Goal: Task Accomplishment & Management: Use online tool/utility

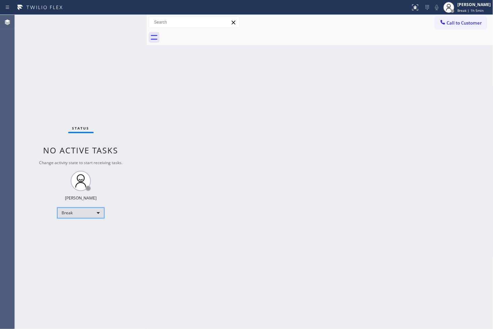
click at [97, 211] on div "Break" at bounding box center [80, 213] width 47 height 11
click at [84, 234] on li "Available" at bounding box center [81, 230] width 46 height 8
drag, startPoint x: 49, startPoint y: 103, endPoint x: 93, endPoint y: 70, distance: 54.2
click at [50, 103] on div "Status No active tasks You are ready to start receiving tasks. [PERSON_NAME]" at bounding box center [81, 172] width 132 height 314
click at [110, 53] on div "Status No active tasks You are ready to start receiving tasks. [PERSON_NAME]" at bounding box center [81, 172] width 132 height 314
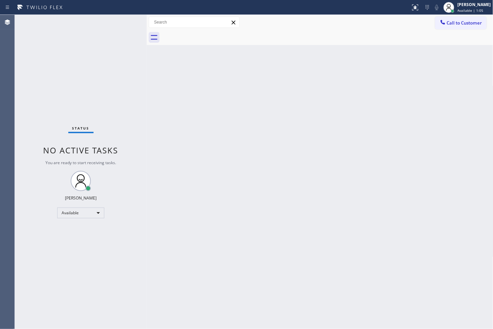
click at [121, 36] on div "Status No active tasks You are ready to start receiving tasks. [PERSON_NAME]" at bounding box center [81, 172] width 132 height 314
click at [123, 19] on div "Status No active tasks You are ready to start receiving tasks. [PERSON_NAME]" at bounding box center [81, 172] width 132 height 314
click at [165, 149] on div "Back to Dashboard Change Sender ID Customers Technicians Select a contact Outbo…" at bounding box center [320, 172] width 347 height 314
click at [102, 32] on div "Status No active tasks You are ready to start receiving tasks. [PERSON_NAME]" at bounding box center [81, 172] width 132 height 314
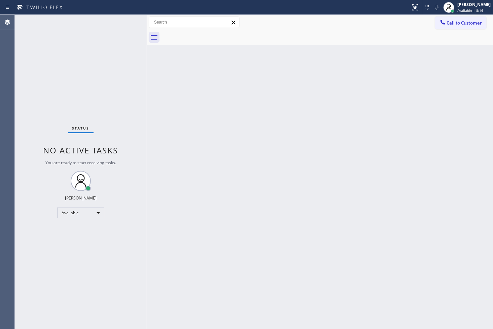
click at [92, 84] on div "Status No active tasks You are ready to start receiving tasks. [PERSON_NAME]" at bounding box center [81, 172] width 132 height 314
click at [118, 29] on div "Status No active tasks You are ready to start receiving tasks. [PERSON_NAME]" at bounding box center [81, 172] width 132 height 314
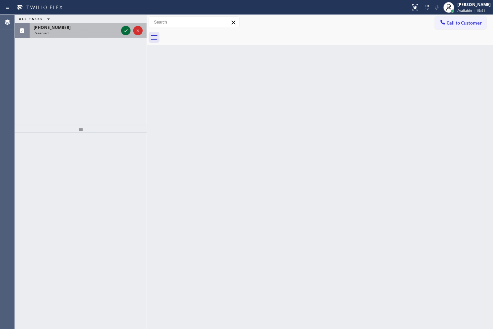
click at [122, 32] on icon at bounding box center [126, 31] width 8 height 8
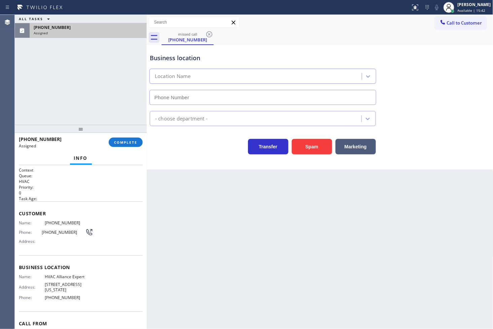
type input "[PHONE_NUMBER]"
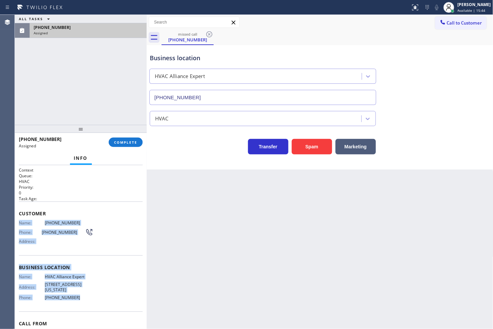
drag, startPoint x: 17, startPoint y: 223, endPoint x: 83, endPoint y: 302, distance: 102.7
click at [83, 302] on div "Context Queue: HVAC Priority: 0 Task Age: Customer Name: [PHONE_NUMBER] Phone: …" at bounding box center [81, 247] width 132 height 164
copy div "Name: [PHONE_NUMBER] Phone: [PHONE_NUMBER] Address: Business location Name: HVA…"
click at [130, 142] on span "COMPLETE" at bounding box center [125, 142] width 23 height 5
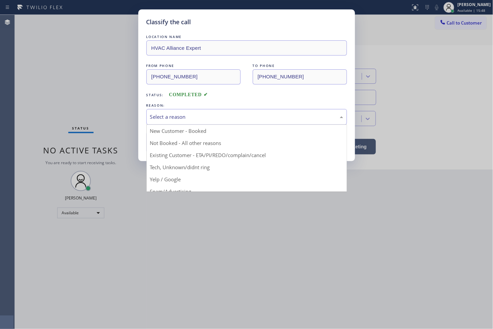
click at [184, 119] on div "Select a reason" at bounding box center [246, 117] width 193 height 8
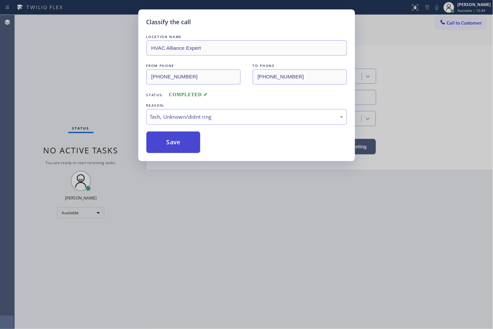
click at [186, 147] on button "Save" at bounding box center [173, 143] width 54 height 22
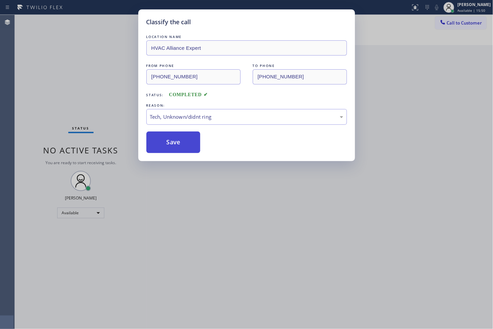
click at [186, 147] on button "Save" at bounding box center [173, 143] width 54 height 22
click at [186, 145] on button "Save" at bounding box center [173, 143] width 54 height 22
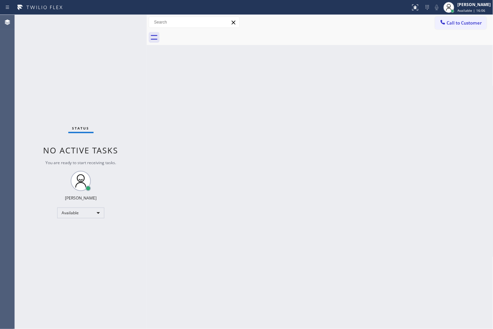
drag, startPoint x: 34, startPoint y: 59, endPoint x: 62, endPoint y: 35, distance: 37.0
click at [34, 59] on div "Status No active tasks You are ready to start receiving tasks. [PERSON_NAME]" at bounding box center [81, 172] width 132 height 314
click at [122, 24] on div "Status No active tasks You are ready to start receiving tasks. [PERSON_NAME]" at bounding box center [81, 172] width 132 height 314
click at [55, 247] on div "Status No active tasks You are ready to start receiving tasks. [PERSON_NAME]" at bounding box center [81, 172] width 132 height 314
click at [47, 56] on div "Status No active tasks You are ready to start receiving tasks. [PERSON_NAME]" at bounding box center [81, 172] width 132 height 314
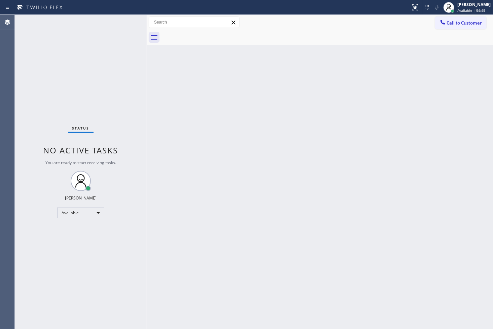
click at [61, 42] on div "Status No active tasks You are ready to start receiving tasks. [PERSON_NAME]" at bounding box center [81, 172] width 132 height 314
drag, startPoint x: 320, startPoint y: 119, endPoint x: 342, endPoint y: 105, distance: 26.7
click at [325, 116] on div "Back to Dashboard Change Sender ID Customers Technicians Select a contact Outbo…" at bounding box center [320, 172] width 347 height 314
drag, startPoint x: 78, startPoint y: 58, endPoint x: 85, endPoint y: 49, distance: 11.2
click at [78, 58] on div "Status No active tasks You are ready to start receiving tasks. [PERSON_NAME]" at bounding box center [81, 172] width 132 height 314
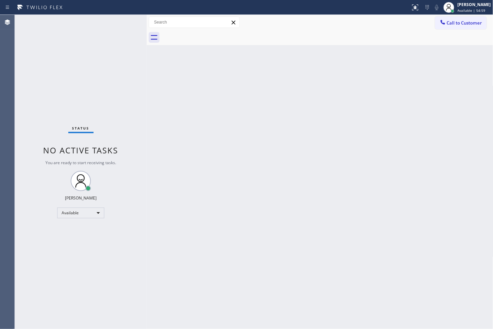
click at [108, 36] on div "Status No active tasks You are ready to start receiving tasks. [PERSON_NAME]" at bounding box center [81, 172] width 132 height 314
click at [147, 54] on div at bounding box center [147, 172] width 0 height 314
click at [123, 19] on div "Status No active tasks You are ready to start receiving tasks. [PERSON_NAME]" at bounding box center [81, 172] width 132 height 314
click at [122, 21] on div "Status No active tasks You are ready to start receiving tasks. [PERSON_NAME]" at bounding box center [81, 172] width 132 height 314
click at [445, 256] on div "Back to Dashboard Change Sender ID Customers Technicians Select a contact Outbo…" at bounding box center [320, 172] width 347 height 314
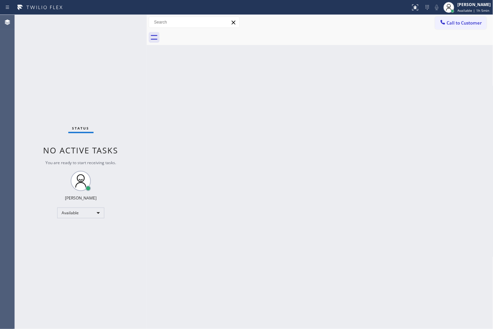
drag, startPoint x: 246, startPoint y: 248, endPoint x: 127, endPoint y: 124, distance: 171.8
click at [245, 247] on div "Back to Dashboard Change Sender ID Customers Technicians Select a contact Outbo…" at bounding box center [320, 172] width 347 height 314
click at [71, 68] on div "Status No active tasks You are ready to start receiving tasks. [PERSON_NAME]" at bounding box center [81, 172] width 132 height 314
click at [80, 57] on div "Status No active tasks You are ready to start receiving tasks. [PERSON_NAME]" at bounding box center [81, 172] width 132 height 314
click at [96, 37] on div "Status No active tasks You are ready to start receiving tasks. [PERSON_NAME]" at bounding box center [81, 172] width 132 height 314
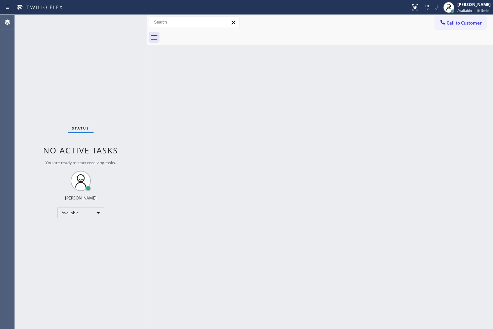
click at [96, 37] on div "Status No active tasks You are ready to start receiving tasks. [PERSON_NAME]" at bounding box center [81, 172] width 132 height 314
click at [226, 246] on div "Back to Dashboard Change Sender ID Customers Technicians Select a contact Outbo…" at bounding box center [320, 172] width 347 height 314
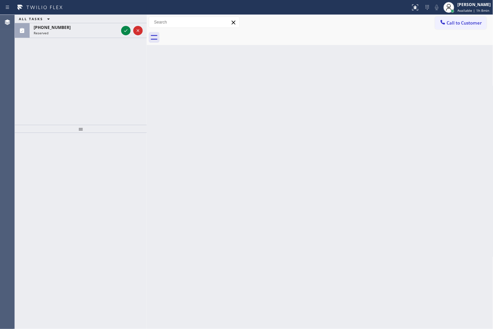
click at [45, 75] on div "ALL TASKS ALL TASKS ACTIVE TASKS TASKS IN WRAP UP [PHONE_NUMBER] Reserved" at bounding box center [81, 70] width 132 height 110
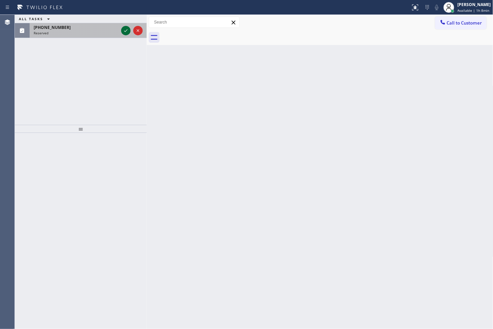
click at [129, 30] on icon at bounding box center [126, 31] width 8 height 8
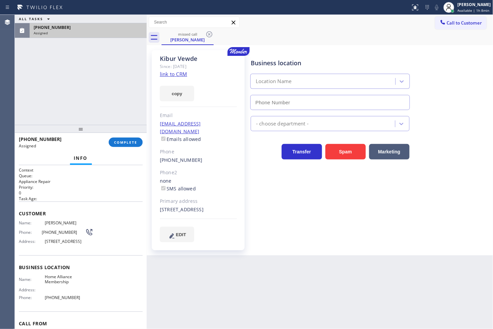
type input "[PHONE_NUMBER]"
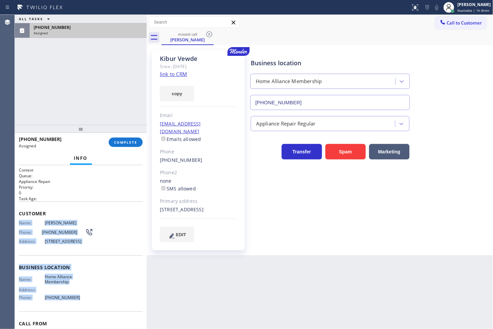
drag, startPoint x: 16, startPoint y: 221, endPoint x: 78, endPoint y: 306, distance: 104.5
click at [78, 306] on div "Context Queue: Appliance Repair Priority: 0 Task Age: Customer Name: [PERSON_NA…" at bounding box center [81, 247] width 132 height 164
copy div "Name: [GEOGRAPHIC_DATA] Phone: [PHONE_NUMBER] Address: [STREET_ADDRESS] Busines…"
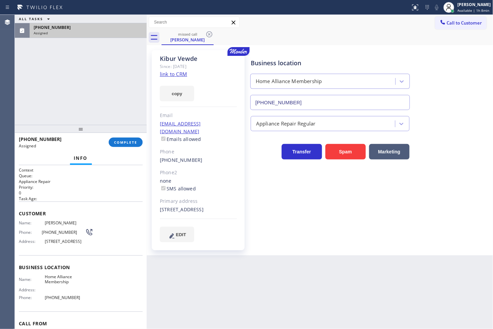
click at [119, 137] on div "[PHONE_NUMBER] Assigned COMPLETE" at bounding box center [81, 142] width 124 height 17
click at [132, 145] on button "COMPLETE" at bounding box center [126, 142] width 34 height 9
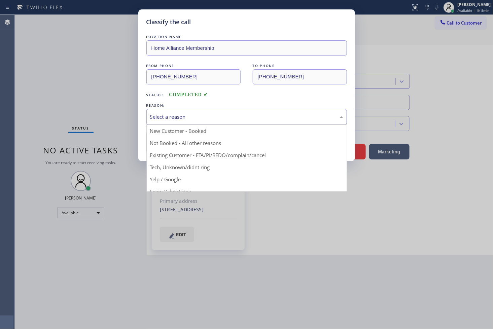
click at [169, 122] on div "Select a reason" at bounding box center [246, 117] width 201 height 16
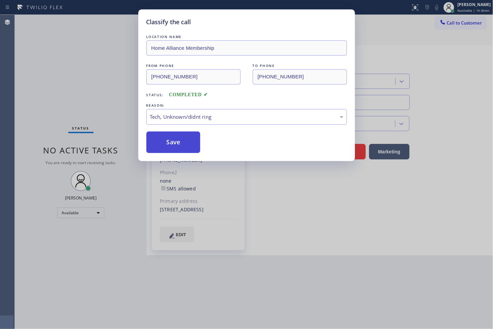
click at [174, 147] on button "Save" at bounding box center [173, 143] width 54 height 22
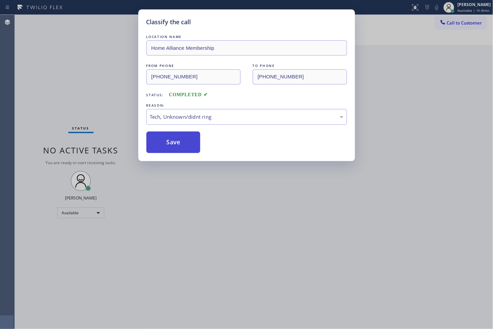
click at [174, 147] on button "Save" at bounding box center [173, 143] width 54 height 22
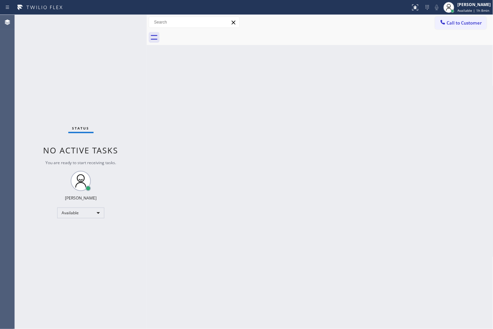
click at [41, 61] on div "Status No active tasks You are ready to start receiving tasks. [PERSON_NAME]" at bounding box center [81, 172] width 132 height 314
click at [114, 29] on div "Status No active tasks You are ready to start receiving tasks. [PERSON_NAME]" at bounding box center [81, 172] width 132 height 314
click at [67, 102] on div "Status No active tasks You are ready to start receiving tasks. [PERSON_NAME]" at bounding box center [81, 172] width 132 height 314
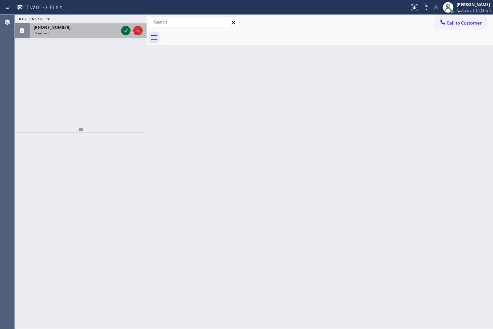
click at [125, 31] on icon at bounding box center [126, 31] width 8 height 8
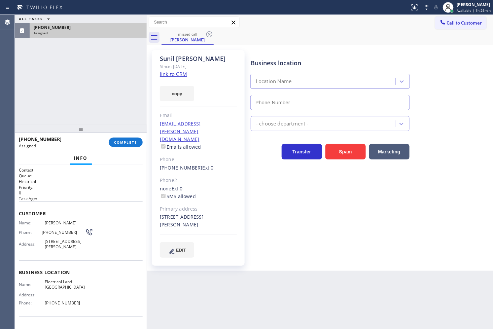
type input "[PHONE_NUMBER]"
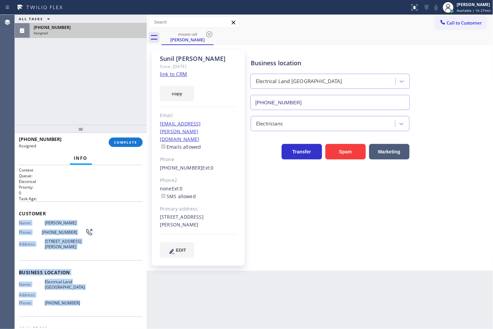
drag, startPoint x: 18, startPoint y: 223, endPoint x: 92, endPoint y: 312, distance: 115.6
click at [92, 312] on div "Context Queue: Electrical Priority: 0 Task Age: Customer Name: [PERSON_NAME] Ph…" at bounding box center [81, 247] width 132 height 164
copy div "Name: [PERSON_NAME] Phone: [PHONE_NUMBER] Address: [STREET_ADDRESS][PERSON_NAME…"
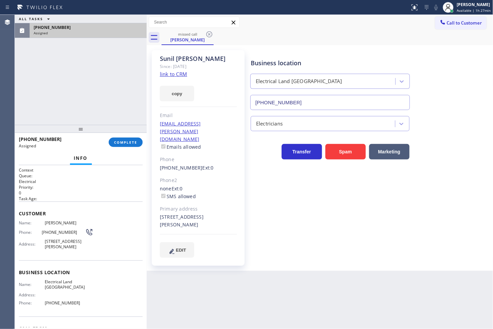
click at [120, 137] on div "[PHONE_NUMBER] Assigned COMPLETE" at bounding box center [81, 142] width 124 height 17
click at [118, 145] on span "COMPLETE" at bounding box center [125, 142] width 23 height 5
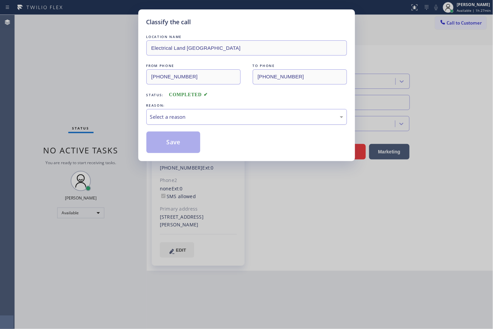
click at [157, 116] on div "Select a reason" at bounding box center [246, 117] width 193 height 8
click at [164, 146] on button "Save" at bounding box center [173, 143] width 54 height 22
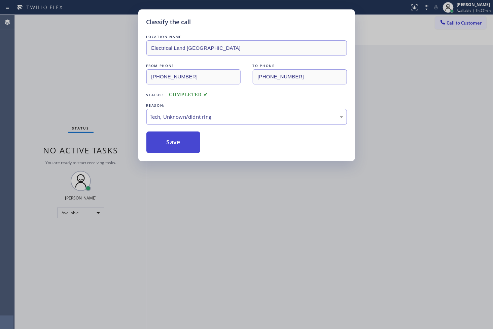
click at [164, 146] on button "Save" at bounding box center [173, 143] width 54 height 22
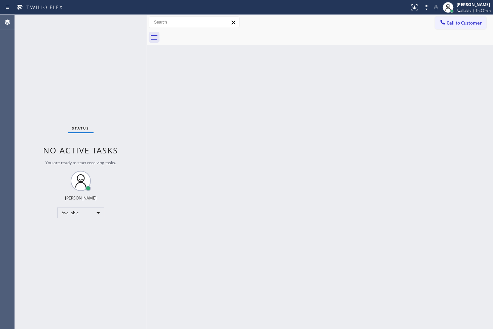
click at [49, 96] on div "Status No active tasks You are ready to start receiving tasks. [PERSON_NAME]" at bounding box center [81, 172] width 132 height 314
click at [39, 63] on div "Status No active tasks You are ready to start receiving tasks. [PERSON_NAME]" at bounding box center [81, 172] width 132 height 314
click at [101, 73] on div "Status No active tasks You are ready to start receiving tasks. [PERSON_NAME]" at bounding box center [81, 172] width 132 height 314
click at [115, 27] on div "Status No active tasks You are ready to start receiving tasks. [PERSON_NAME]" at bounding box center [81, 172] width 132 height 314
click at [125, 47] on div "Status No active tasks You are ready to start receiving tasks. [PERSON_NAME]" at bounding box center [81, 172] width 132 height 314
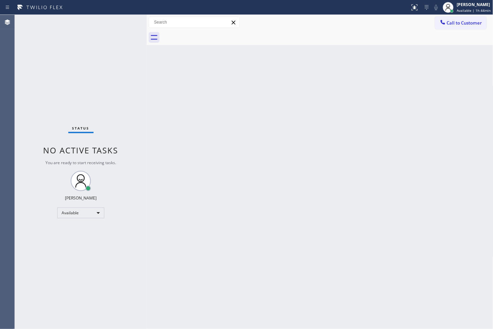
click at [111, 19] on div "Status No active tasks You are ready to start receiving tasks. [PERSON_NAME]" at bounding box center [81, 172] width 132 height 314
click at [120, 19] on div "Status No active tasks You are ready to start receiving tasks. [PERSON_NAME]" at bounding box center [81, 172] width 132 height 314
click at [160, 113] on div "Back to Dashboard Change Sender ID Customers Technicians Select a contact Outbo…" at bounding box center [320, 172] width 347 height 314
click at [470, 101] on div "Back to Dashboard Change Sender ID Customers Technicians Select a contact Outbo…" at bounding box center [320, 172] width 347 height 314
click at [492, 83] on div "Back to Dashboard Change Sender ID Customers Technicians Select a contact Outbo…" at bounding box center [320, 172] width 347 height 314
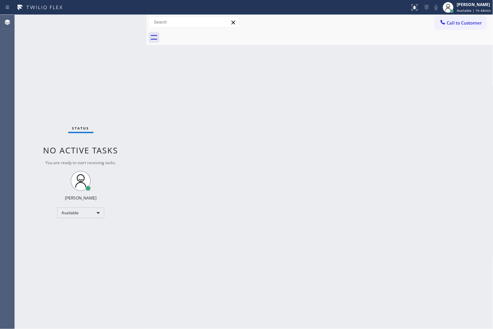
click at [329, 108] on div "Back to Dashboard Change Sender ID Customers Technicians Select a contact Outbo…" at bounding box center [320, 172] width 347 height 314
drag, startPoint x: 364, startPoint y: 146, endPoint x: 290, endPoint y: 115, distance: 79.7
click at [357, 143] on div "Back to Dashboard Change Sender ID Customers Technicians Select a contact Outbo…" at bounding box center [320, 172] width 347 height 314
click at [108, 66] on div "Status No active tasks You are ready to start receiving tasks. [PERSON_NAME]" at bounding box center [81, 172] width 132 height 314
click at [119, 36] on div "Status No active tasks You are ready to start receiving tasks. [PERSON_NAME]" at bounding box center [81, 172] width 132 height 314
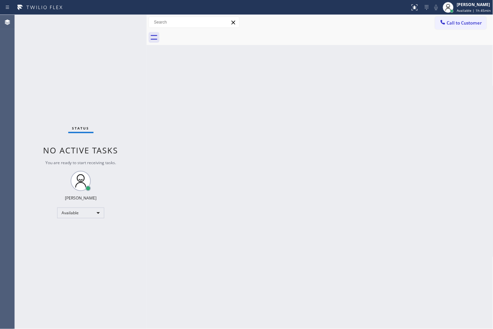
click at [386, 146] on div "Back to Dashboard Change Sender ID Customers Technicians Select a contact Outbo…" at bounding box center [320, 172] width 347 height 314
drag, startPoint x: 92, startPoint y: 105, endPoint x: 99, endPoint y: 68, distance: 37.4
click at [92, 104] on div "Status No active tasks You are ready to start receiving tasks. [PERSON_NAME]" at bounding box center [81, 172] width 132 height 314
click at [110, 38] on div "Status No active tasks You are ready to start receiving tasks. [PERSON_NAME]" at bounding box center [81, 172] width 132 height 314
click at [120, 17] on div "Status No active tasks You are ready to start receiving tasks. [PERSON_NAME]" at bounding box center [81, 172] width 132 height 314
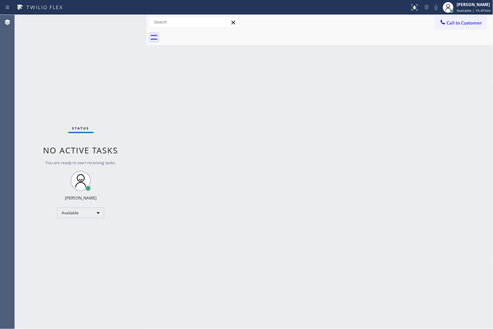
click at [113, 31] on div "Status No active tasks You are ready to start receiving tasks. [PERSON_NAME]" at bounding box center [81, 172] width 132 height 314
click at [283, 133] on div "Back to Dashboard Change Sender ID Customers Technicians Select a contact Outbo…" at bounding box center [320, 172] width 347 height 314
click at [125, 24] on div "Status No active tasks You are ready to start receiving tasks. [PERSON_NAME]" at bounding box center [81, 172] width 132 height 314
click at [100, 212] on div "Available" at bounding box center [80, 213] width 47 height 11
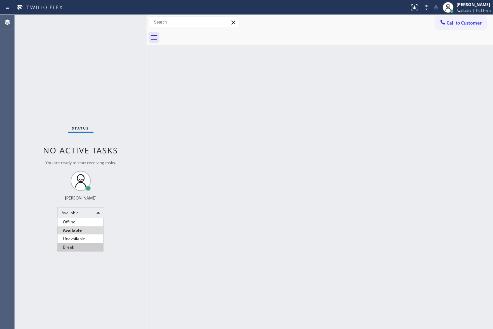
click at [73, 244] on li "Break" at bounding box center [81, 247] width 46 height 8
click at [36, 247] on div "Status No active tasks Change activity state to start receiving tasks. [PERSON_…" at bounding box center [81, 172] width 132 height 314
click at [96, 210] on div "Break" at bounding box center [80, 213] width 47 height 11
click at [91, 228] on li "Available" at bounding box center [81, 230] width 46 height 8
click at [133, 130] on div "Status No active tasks Change activity state to start receiving tasks. [PERSON_…" at bounding box center [81, 172] width 132 height 314
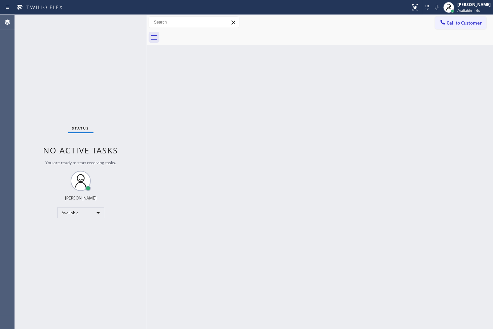
click at [125, 25] on div "Status No active tasks You are ready to start receiving tasks. [PERSON_NAME]" at bounding box center [81, 172] width 132 height 314
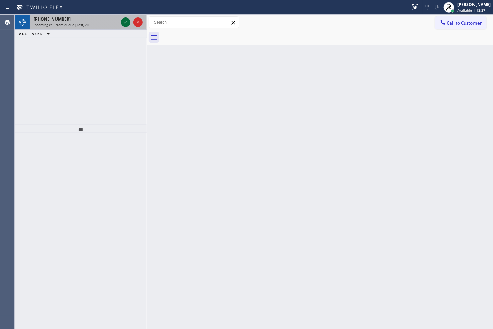
click at [126, 25] on icon at bounding box center [126, 22] width 8 height 8
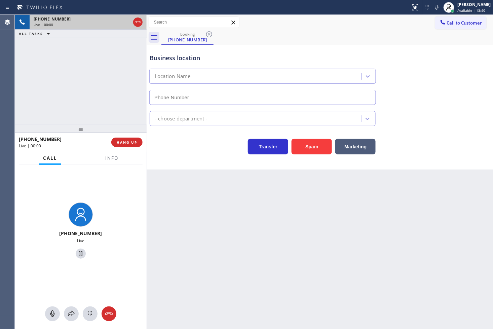
type input "[PHONE_NUMBER]"
click at [109, 162] on button "Info" at bounding box center [111, 158] width 21 height 13
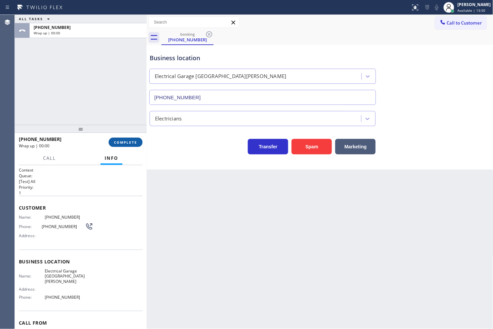
click at [127, 141] on span "COMPLETE" at bounding box center [125, 142] width 23 height 5
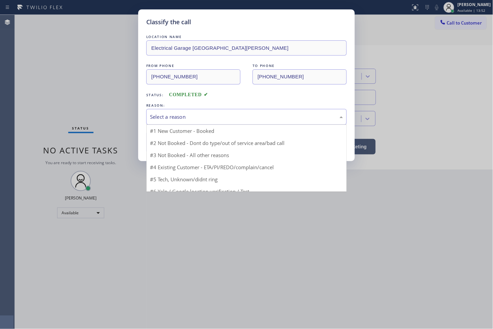
click at [189, 121] on div "Select a reason" at bounding box center [246, 117] width 201 height 16
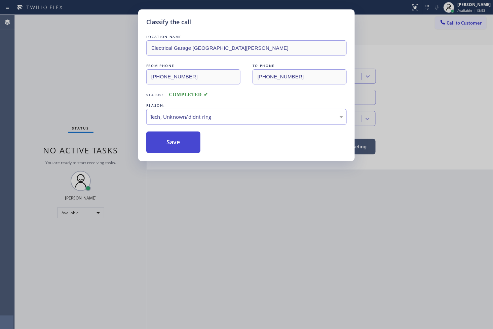
click at [183, 140] on button "Save" at bounding box center [173, 143] width 54 height 22
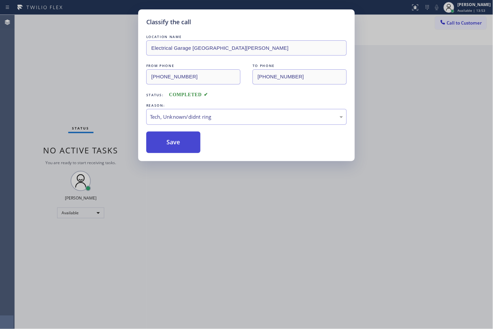
click at [183, 140] on button "Save" at bounding box center [173, 143] width 54 height 22
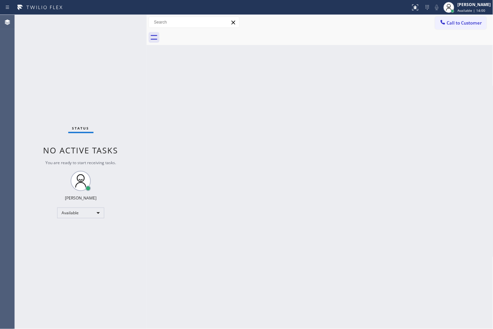
click at [278, 242] on div "Back to Dashboard Change Sender ID Customers Technicians Select a contact Outbo…" at bounding box center [320, 172] width 347 height 314
click at [116, 31] on div "Status No active tasks You are ready to start receiving tasks. [PERSON_NAME]" at bounding box center [81, 172] width 132 height 314
click at [115, 32] on div "Status No active tasks You are ready to start receiving tasks. [PERSON_NAME]" at bounding box center [81, 172] width 132 height 314
drag, startPoint x: 22, startPoint y: 69, endPoint x: 28, endPoint y: 65, distance: 7.2
click at [22, 69] on div "Status No active tasks You are ready to start receiving tasks. [PERSON_NAME]" at bounding box center [81, 172] width 132 height 314
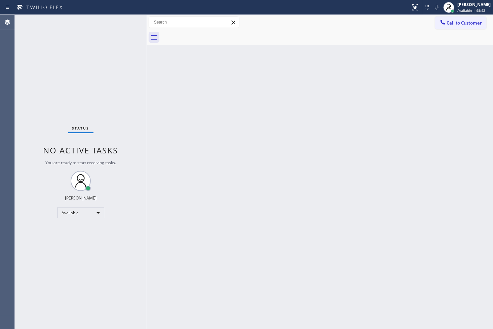
click at [110, 30] on div "Status No active tasks You are ready to start receiving tasks. [PERSON_NAME]" at bounding box center [81, 172] width 132 height 314
click at [356, 264] on div "Back to Dashboard Change Sender ID Customers Technicians Select a contact Outbo…" at bounding box center [320, 172] width 347 height 314
click at [60, 87] on div "Status No active tasks You are ready to start receiving tasks. [PERSON_NAME]" at bounding box center [81, 172] width 132 height 314
click at [114, 25] on div "Status No active tasks You are ready to start receiving tasks. [PERSON_NAME]" at bounding box center [81, 172] width 132 height 314
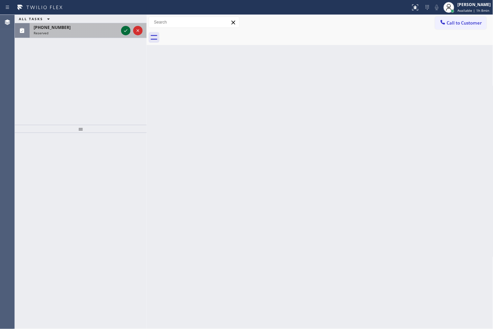
click at [125, 32] on icon at bounding box center [126, 31] width 8 height 8
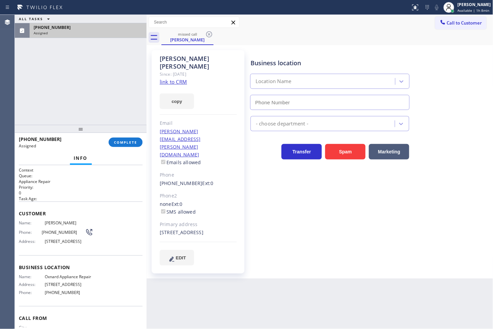
type input "[PHONE_NUMBER]"
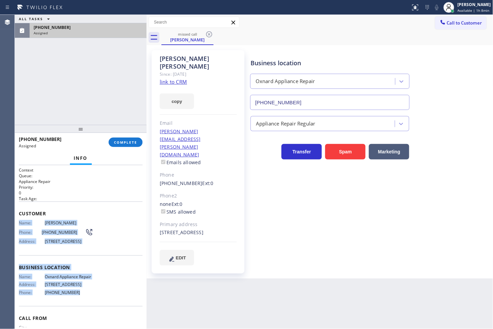
drag, startPoint x: 17, startPoint y: 223, endPoint x: 90, endPoint y: 310, distance: 112.5
click at [90, 310] on div "Context Queue: Appliance Repair Priority: 0 Task Age: Customer Name: [PERSON_NA…" at bounding box center [81, 247] width 132 height 164
copy div "Name: [PERSON_NAME] Phone: [PHONE_NUMBER] Address: [STREET_ADDRESS] Business lo…"
click at [133, 142] on span "COMPLETE" at bounding box center [125, 142] width 23 height 5
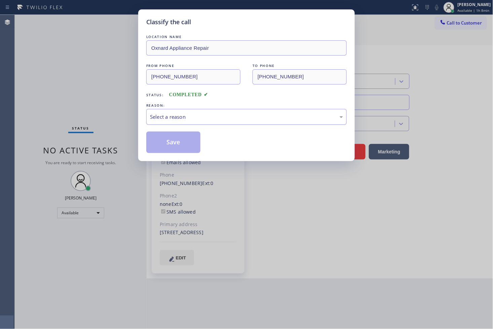
click at [167, 119] on div "Select a reason" at bounding box center [246, 117] width 193 height 8
click at [178, 151] on button "Save" at bounding box center [173, 143] width 54 height 22
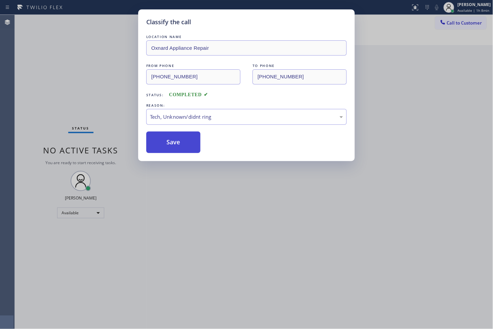
click at [178, 151] on button "Save" at bounding box center [173, 143] width 54 height 22
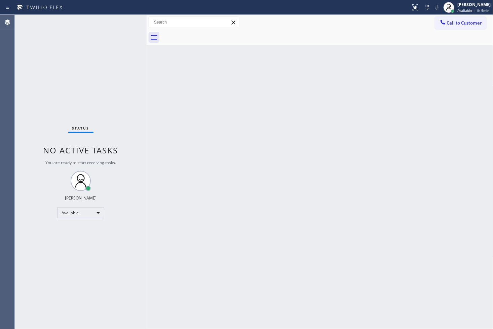
click at [60, 90] on div "Status No active tasks You are ready to start receiving tasks. [PERSON_NAME]" at bounding box center [81, 172] width 132 height 314
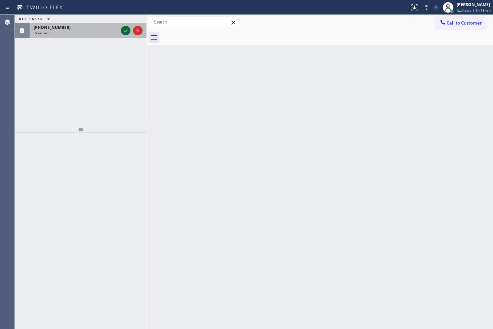
click at [127, 31] on icon at bounding box center [126, 31] width 8 height 8
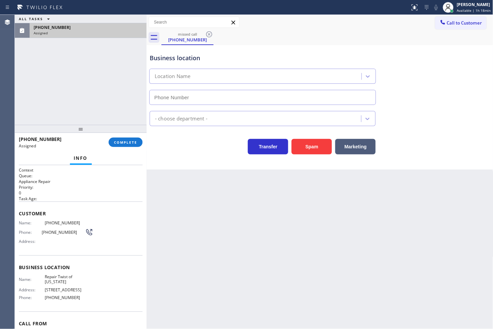
type input "[PHONE_NUMBER]"
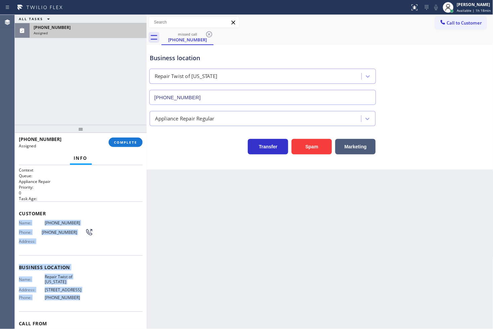
drag, startPoint x: 20, startPoint y: 223, endPoint x: 90, endPoint y: 304, distance: 107.1
click at [90, 304] on div "Context Queue: Appliance Repair Priority: 0 Task Age: Customer Name: [PHONE_NUM…" at bounding box center [81, 264] width 124 height 195
copy div "Name: [PHONE_NUMBER] Phone: [PHONE_NUMBER] Address: Business location Name: Rep…"
click at [123, 140] on span "COMPLETE" at bounding box center [125, 142] width 23 height 5
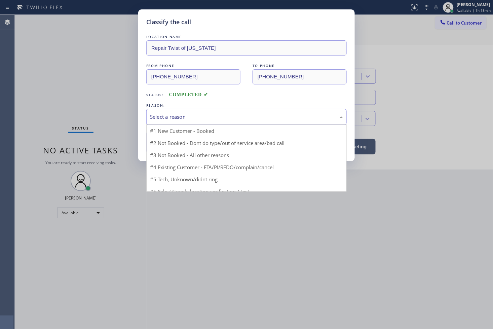
click at [194, 119] on div "Select a reason" at bounding box center [246, 117] width 193 height 8
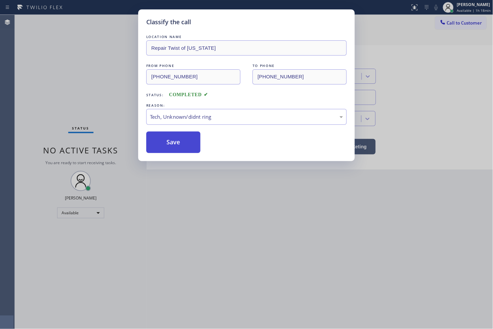
click at [183, 143] on button "Save" at bounding box center [173, 143] width 54 height 22
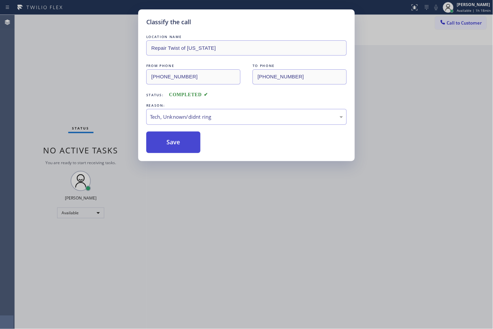
click at [183, 143] on button "Save" at bounding box center [173, 143] width 54 height 22
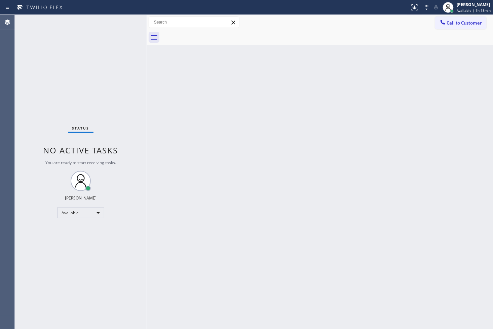
drag, startPoint x: 40, startPoint y: 73, endPoint x: 48, endPoint y: 47, distance: 27.0
click at [40, 73] on div "Status No active tasks You are ready to start receiving tasks. [PERSON_NAME]" at bounding box center [81, 172] width 132 height 314
click at [121, 23] on div "Status No active tasks You are ready to start receiving tasks. [PERSON_NAME]" at bounding box center [81, 172] width 132 height 314
drag, startPoint x: 93, startPoint y: 79, endPoint x: 183, endPoint y: 156, distance: 118.6
click at [183, 156] on div "Back to Dashboard Change Sender ID Customers Technicians Select a contact Outbo…" at bounding box center [320, 172] width 347 height 314
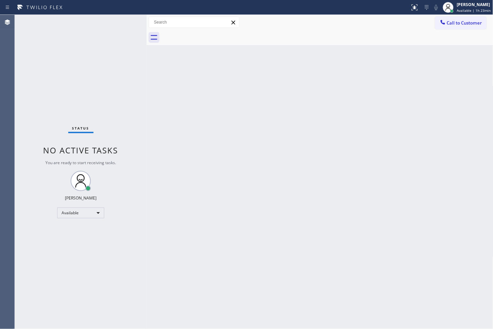
click at [116, 32] on div "Status No active tasks You are ready to start receiving tasks. [PERSON_NAME]" at bounding box center [81, 172] width 132 height 314
click at [119, 14] on div "Status report No issues detected If you experience an issue, please download th…" at bounding box center [246, 7] width 493 height 15
click at [117, 22] on div "Status No active tasks You are ready to start receiving tasks. [PERSON_NAME]" at bounding box center [81, 172] width 132 height 314
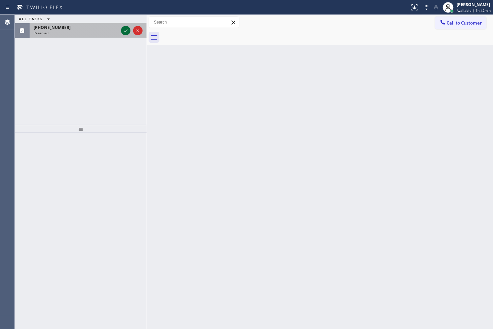
click at [125, 31] on icon at bounding box center [126, 31] width 8 height 8
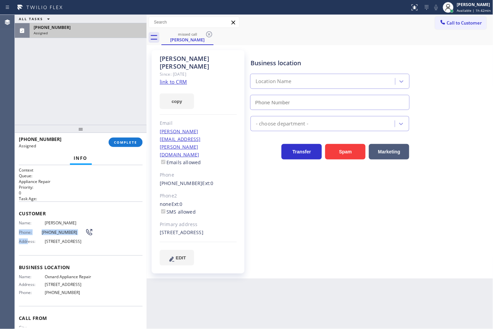
drag, startPoint x: 16, startPoint y: 227, endPoint x: 28, endPoint y: 252, distance: 28.1
click at [28, 252] on div "Context Queue: Appliance Repair Priority: 0 Task Age: Customer Name: [PERSON_NA…" at bounding box center [81, 247] width 132 height 164
click at [29, 244] on div "Address: [STREET_ADDRESS]" at bounding box center [56, 241] width 74 height 5
type input "[PHONE_NUMBER]"
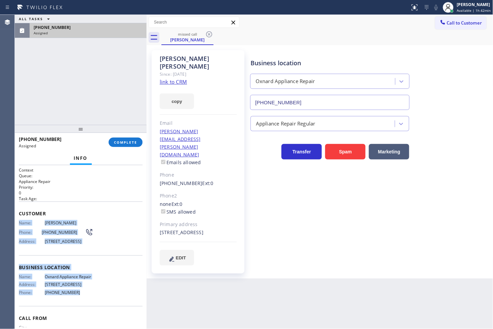
drag, startPoint x: 19, startPoint y: 223, endPoint x: 88, endPoint y: 312, distance: 113.4
click at [88, 312] on div "Context Queue: Appliance Repair Priority: 0 Task Age: Customer Name: [PERSON_NA…" at bounding box center [81, 262] width 124 height 190
copy div "Name: [PERSON_NAME] Phone: [PHONE_NUMBER] Address: [STREET_ADDRESS] Business lo…"
click at [127, 145] on span "COMPLETE" at bounding box center [125, 142] width 23 height 5
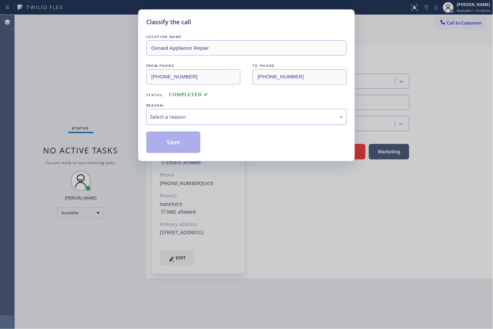
click at [168, 110] on div "Select a reason" at bounding box center [246, 117] width 201 height 16
click at [172, 144] on button "Save" at bounding box center [173, 143] width 54 height 22
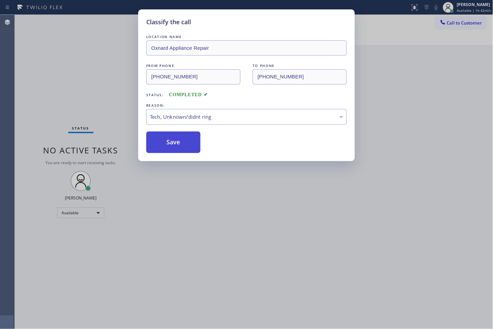
click at [172, 144] on button "Save" at bounding box center [173, 143] width 54 height 22
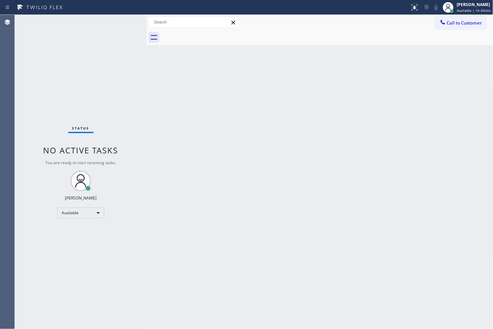
click at [71, 98] on div "Status No active tasks You are ready to start receiving tasks. [PERSON_NAME]" at bounding box center [81, 172] width 132 height 314
click at [129, 23] on div "Status No active tasks You are ready to start receiving tasks. [PERSON_NAME]" at bounding box center [81, 172] width 132 height 314
click at [472, 8] on span "Available | 1h 47min" at bounding box center [474, 10] width 34 height 5
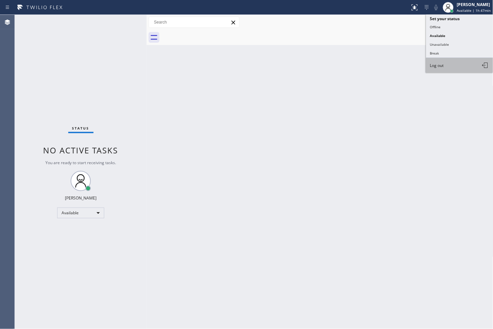
click at [468, 68] on button "Log out" at bounding box center [459, 65] width 67 height 15
